Goal: Information Seeking & Learning: Learn about a topic

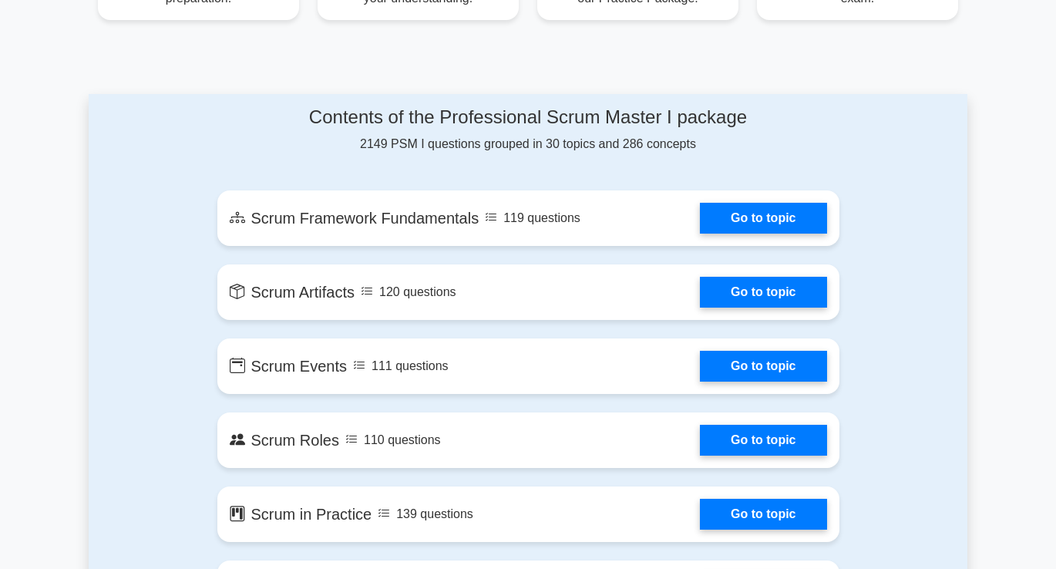
click at [510, 116] on h4 "Contents of the Professional Scrum Master I package" at bounding box center [528, 117] width 622 height 22
click at [627, 112] on h4 "Contents of the Professional Scrum Master I package" at bounding box center [528, 117] width 622 height 22
click at [578, 115] on h4 "Contents of the Professional Scrum Master I package" at bounding box center [528, 117] width 622 height 22
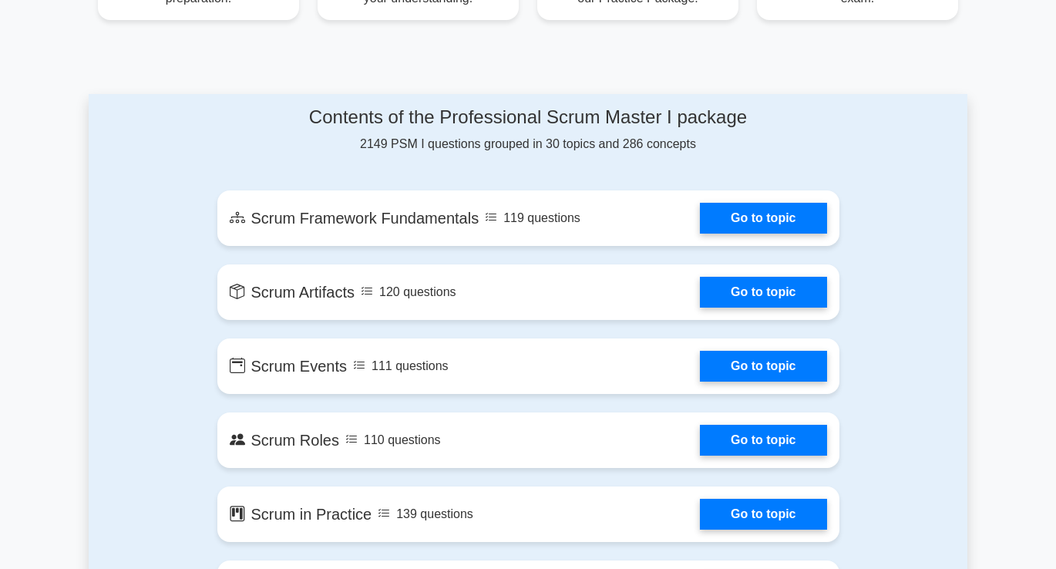
click at [578, 115] on h4 "Contents of the Professional Scrum Master I package" at bounding box center [528, 117] width 622 height 22
click at [638, 116] on h4 "Contents of the Professional Scrum Master I package" at bounding box center [528, 117] width 622 height 22
click at [700, 115] on h4 "Contents of the Professional Scrum Master I package" at bounding box center [528, 117] width 622 height 22
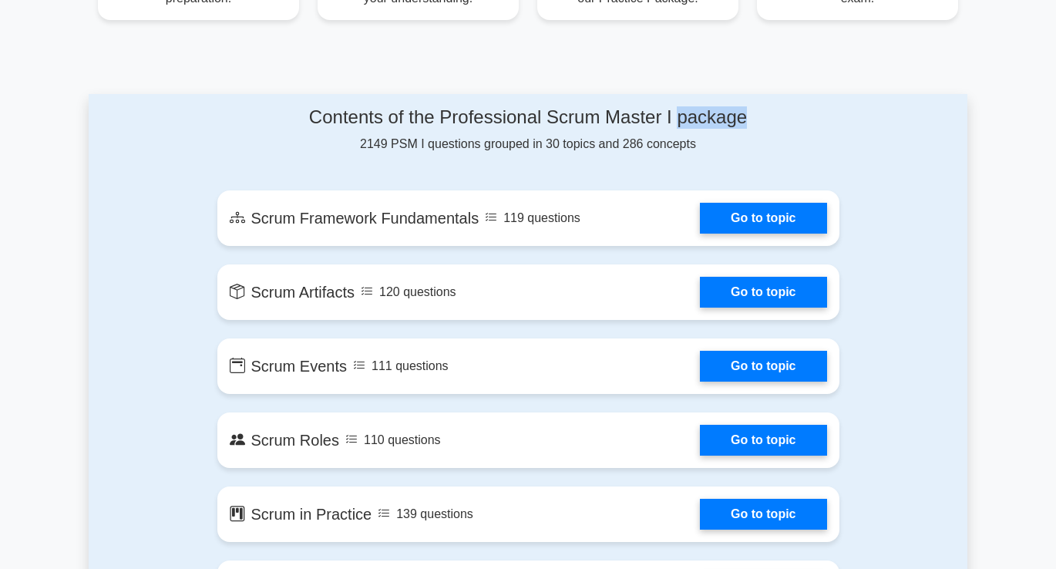
click at [335, 117] on h4 "Contents of the Professional Scrum Master I package" at bounding box center [528, 117] width 622 height 22
click at [261, 153] on div "Contents of the Professional Scrum Master I package 2149 PSM I questions groupe…" at bounding box center [528, 129] width 622 height 47
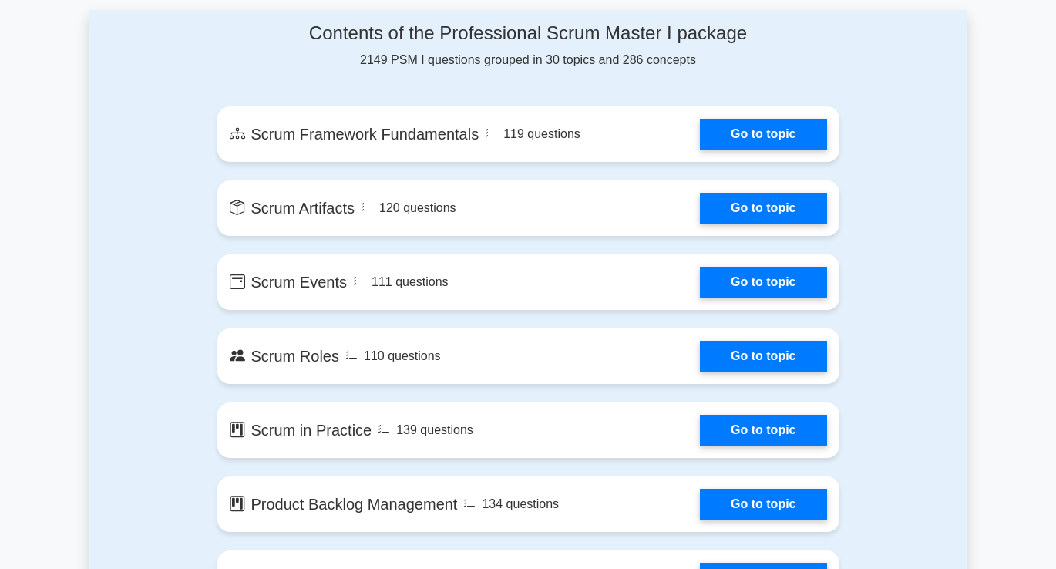
scroll to position [828, 0]
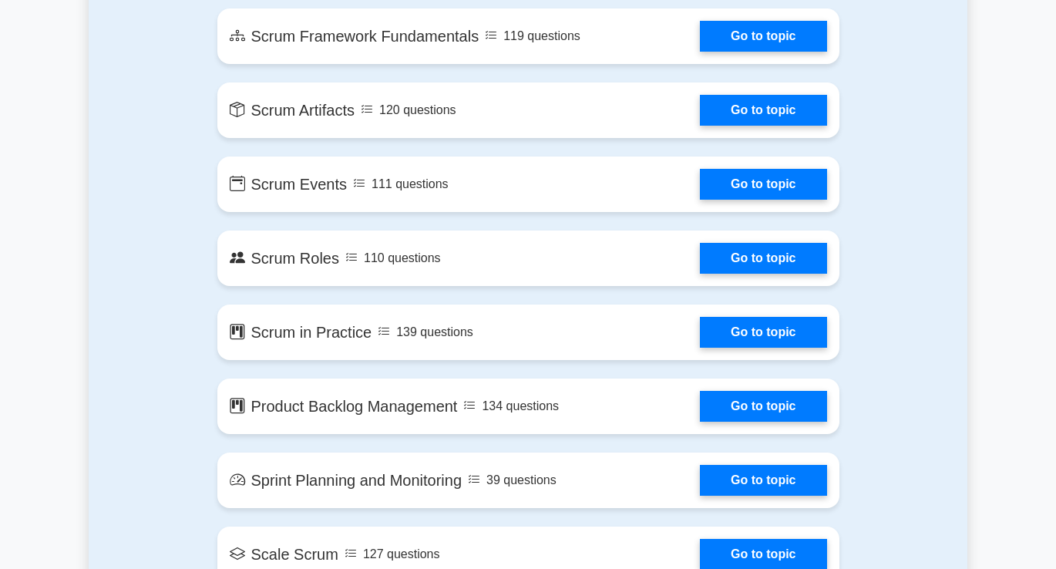
scroll to position [928, 0]
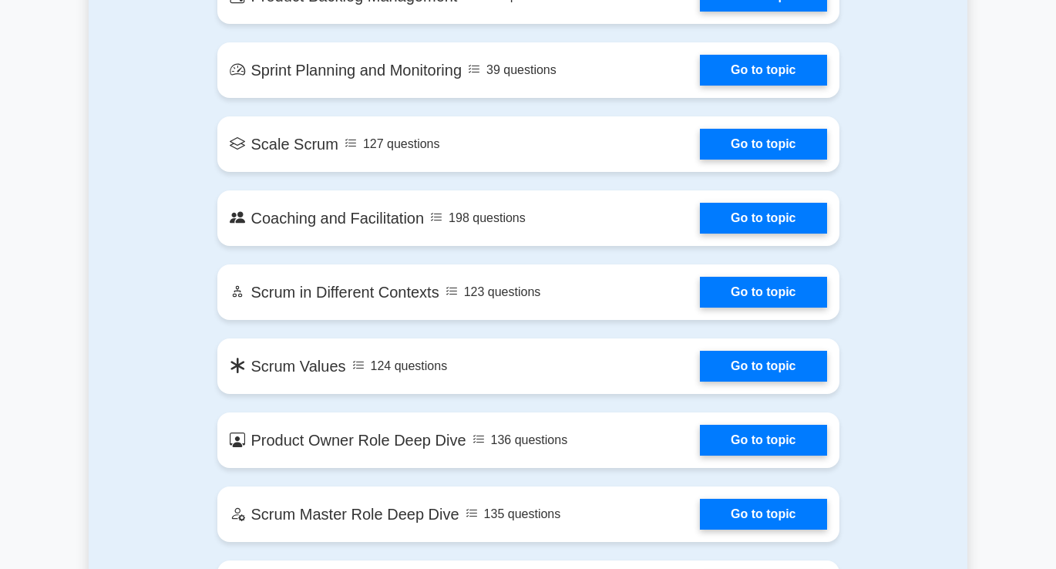
scroll to position [1340, 0]
